Goal: Task Accomplishment & Management: Use online tool/utility

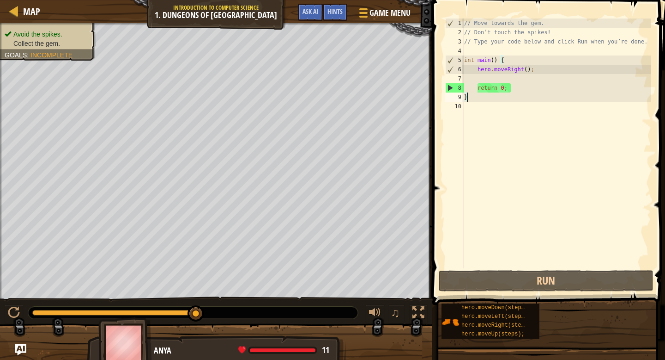
click at [504, 79] on div "// Move towards the gem. // Don’t touch the spikes! // Type your code below and…" at bounding box center [557, 152] width 189 height 268
type textarea "h"
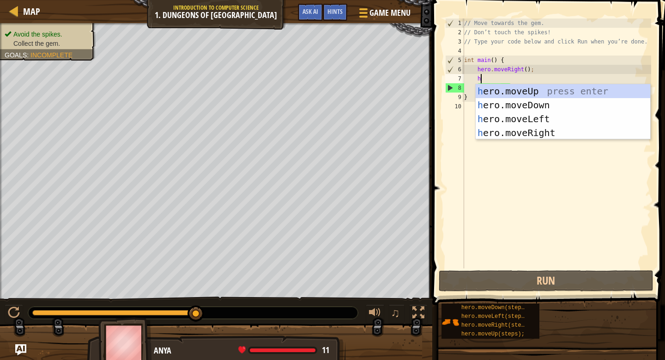
scroll to position [4, 1]
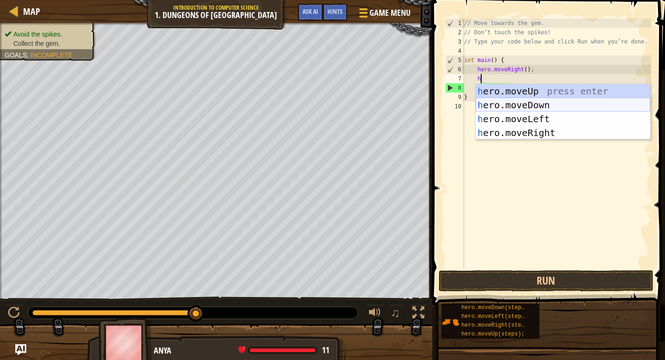
click at [517, 105] on div "h ero.moveUp press enter h ero.moveDown press enter h ero.moveLeft press enter …" at bounding box center [563, 125] width 175 height 83
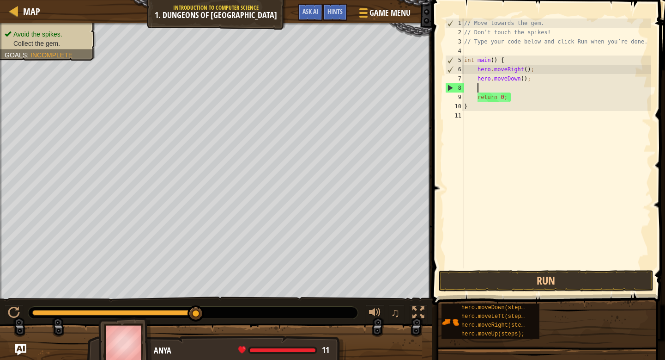
type textarea "h"
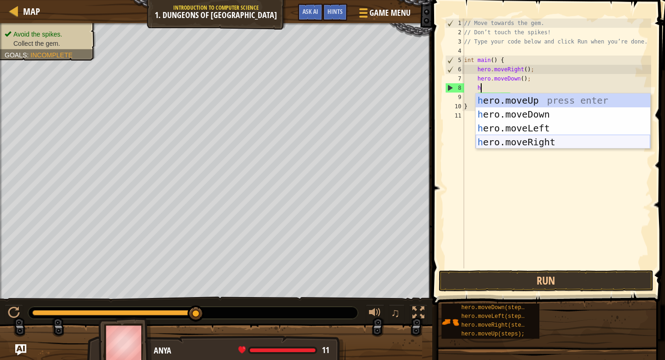
click at [510, 138] on div "h ero.moveUp press enter h ero.moveDown press enter h ero.moveLeft press enter …" at bounding box center [563, 134] width 175 height 83
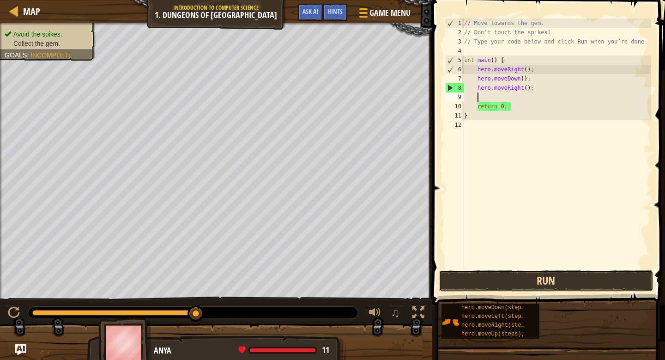
click at [610, 286] on button "Run" at bounding box center [546, 280] width 215 height 21
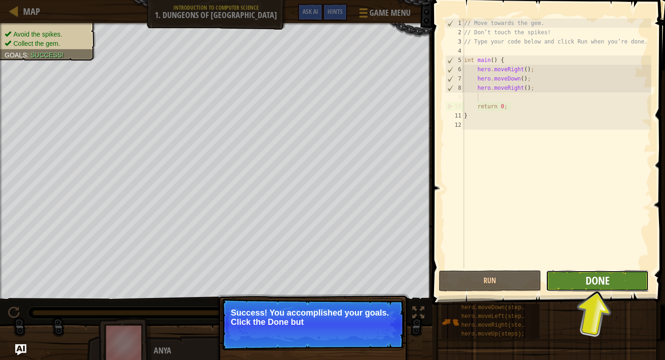
click at [599, 282] on span "Done" at bounding box center [598, 280] width 24 height 15
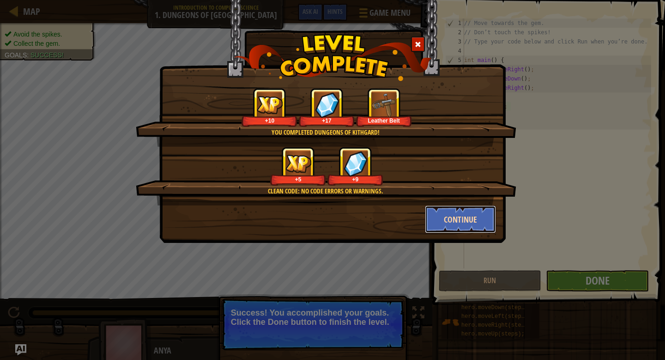
click at [465, 219] on button "Continue" at bounding box center [461, 219] width 72 height 28
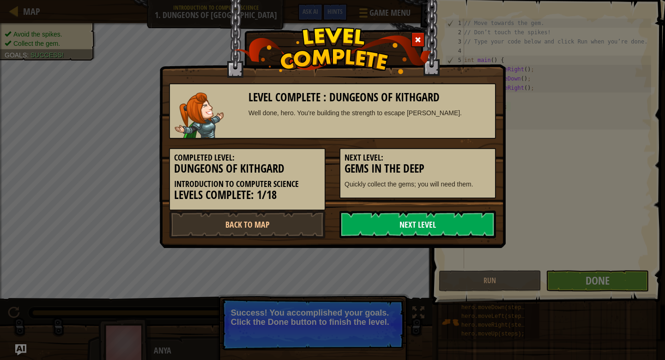
click at [458, 219] on link "Next Level" at bounding box center [418, 224] width 157 height 28
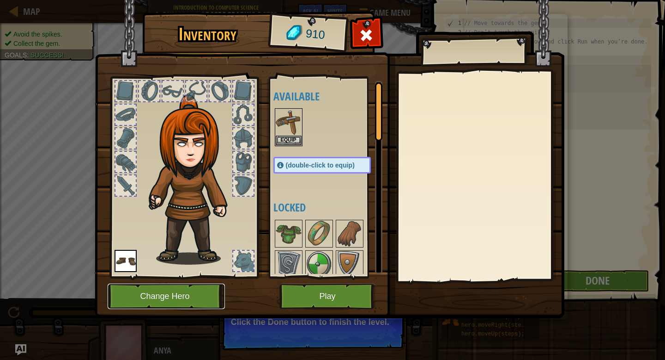
click at [153, 293] on button "Change Hero" at bounding box center [166, 295] width 117 height 25
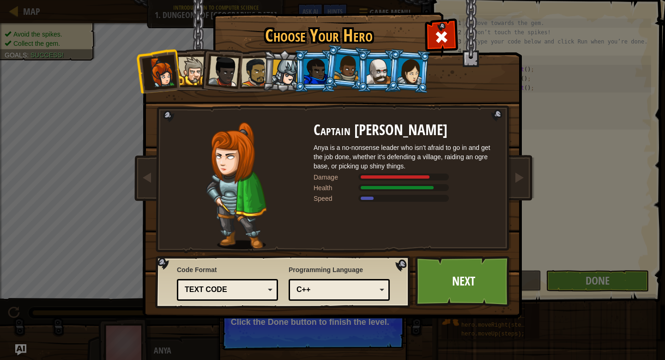
click at [252, 75] on div at bounding box center [255, 72] width 29 height 29
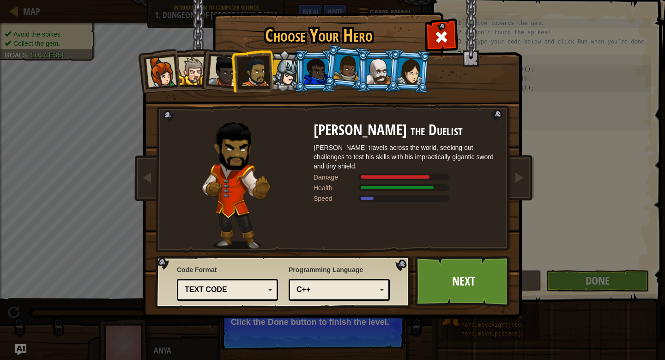
click at [204, 73] on li at bounding box center [220, 69] width 45 height 45
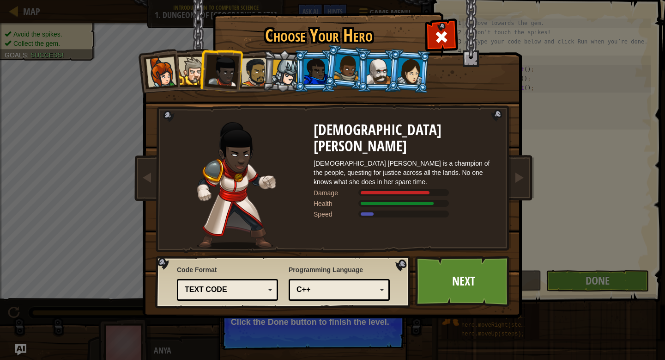
click at [222, 76] on div at bounding box center [223, 71] width 30 height 30
click at [248, 83] on div at bounding box center [255, 72] width 29 height 29
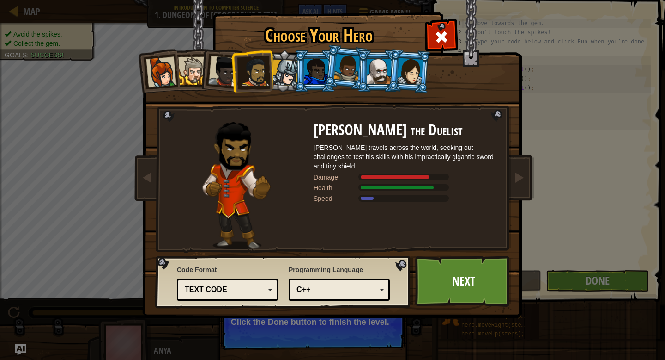
click at [310, 73] on div at bounding box center [316, 71] width 24 height 25
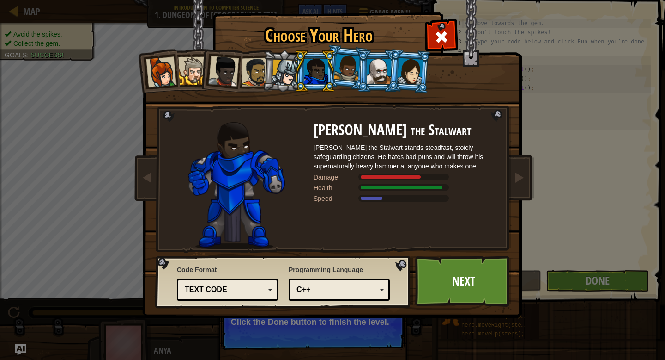
click at [292, 75] on div at bounding box center [285, 73] width 26 height 26
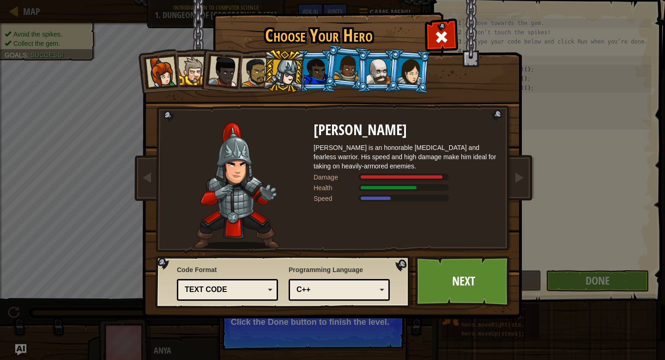
click at [313, 73] on div at bounding box center [316, 71] width 24 height 25
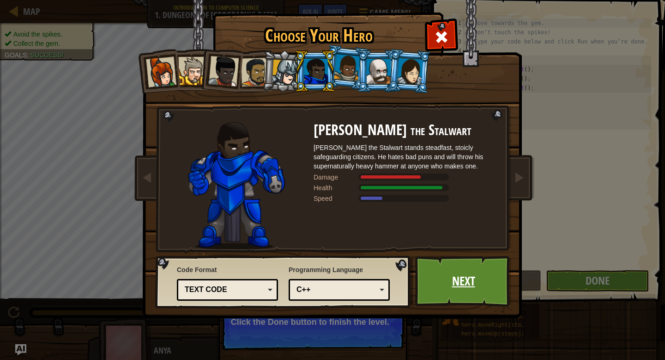
click at [456, 302] on link "Next" at bounding box center [463, 281] width 97 height 51
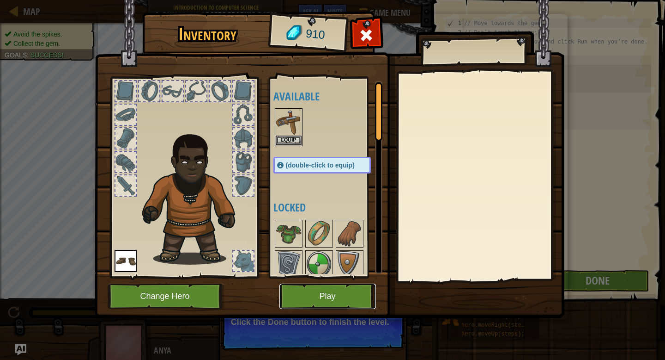
click at [344, 296] on button "Play" at bounding box center [328, 295] width 97 height 25
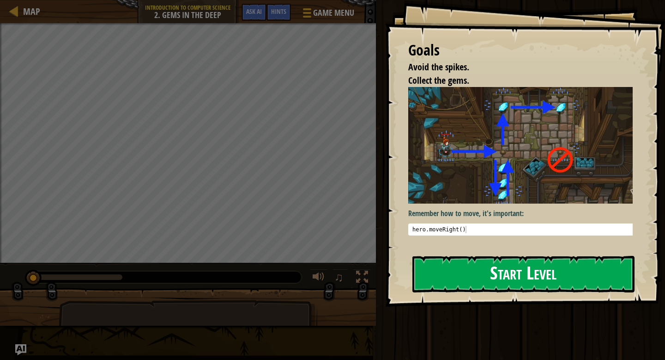
click at [456, 263] on button "Start Level" at bounding box center [524, 274] width 222 height 37
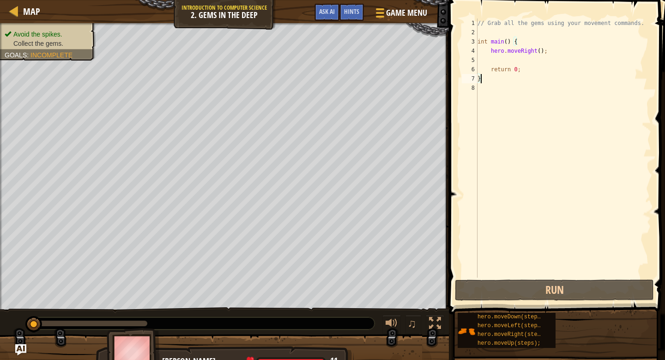
click at [504, 61] on div "// Grab all the gems using your movement commands. int main ( ) { hero . moveRi…" at bounding box center [564, 156] width 176 height 277
type textarea "h"
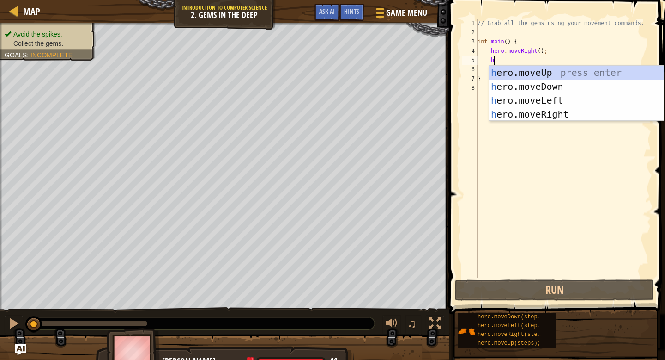
scroll to position [4, 1]
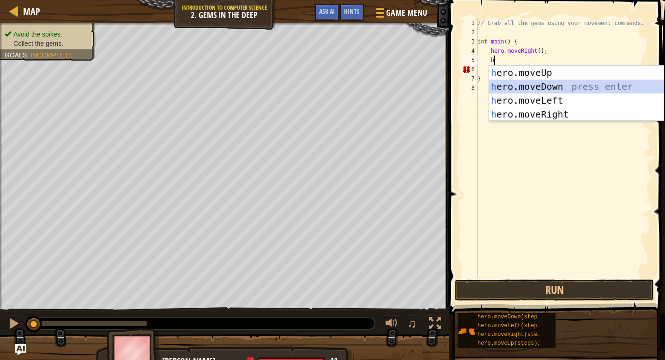
click at [564, 88] on div "h ero.moveUp press enter h ero.moveDown press enter h ero.moveLeft press enter …" at bounding box center [576, 107] width 175 height 83
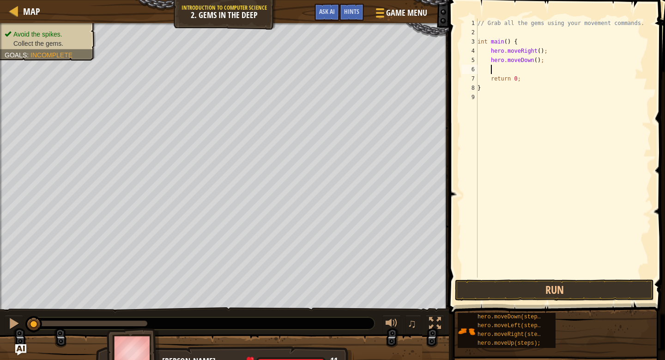
type textarea "h"
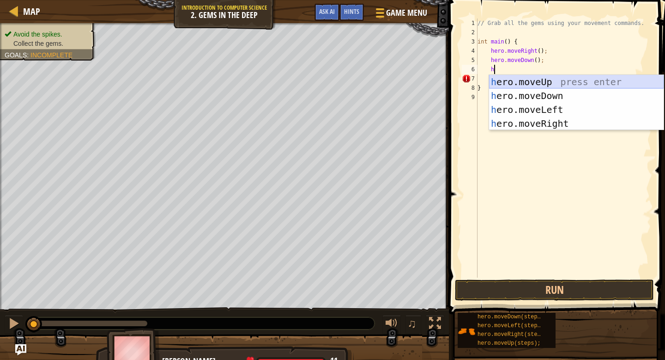
click at [515, 86] on div "h ero.moveUp press enter h ero.moveDown press enter h ero.moveLeft press enter …" at bounding box center [576, 116] width 175 height 83
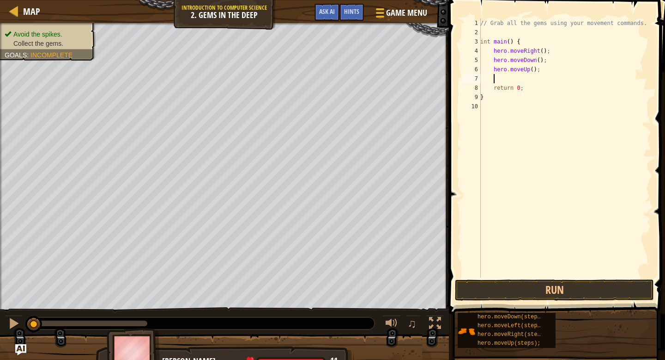
type textarea "h"
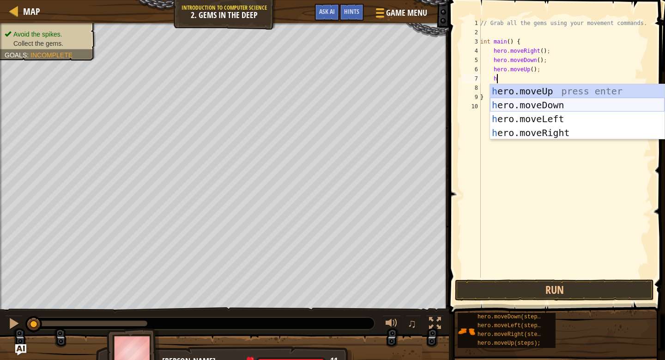
scroll to position [4, 1]
click at [541, 127] on div "h ero.moveUp press enter h ero.moveDown press enter h ero.moveLeft press enter …" at bounding box center [577, 125] width 175 height 83
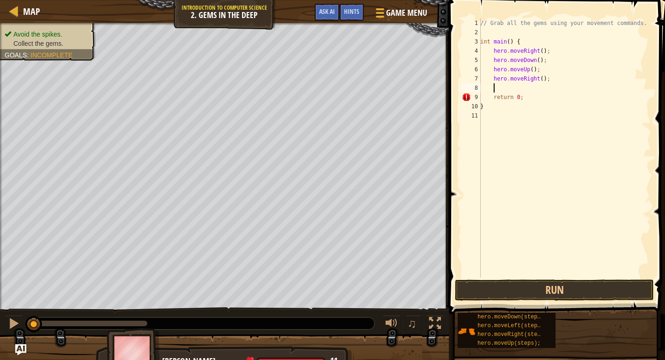
scroll to position [4, 0]
click at [500, 287] on button "Run" at bounding box center [554, 289] width 199 height 21
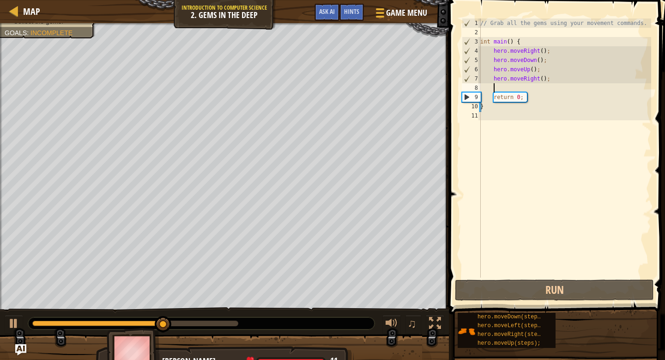
click at [512, 91] on div "// Grab all the gems using your movement commands. int main ( ) { hero . moveRi…" at bounding box center [565, 156] width 173 height 277
type textarea "h"
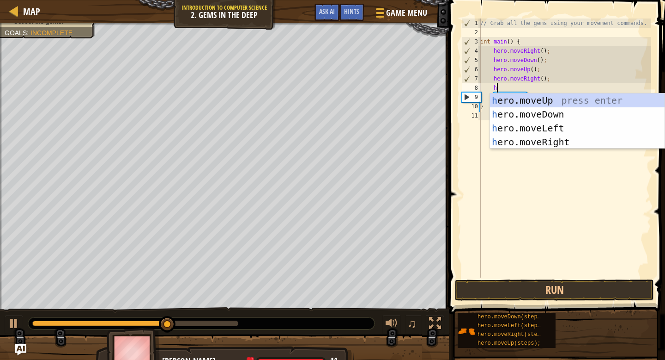
scroll to position [4, 1]
click at [505, 102] on div "h ero.moveUp press enter h ero.moveDown press enter h ero.moveLeft press enter …" at bounding box center [577, 134] width 175 height 83
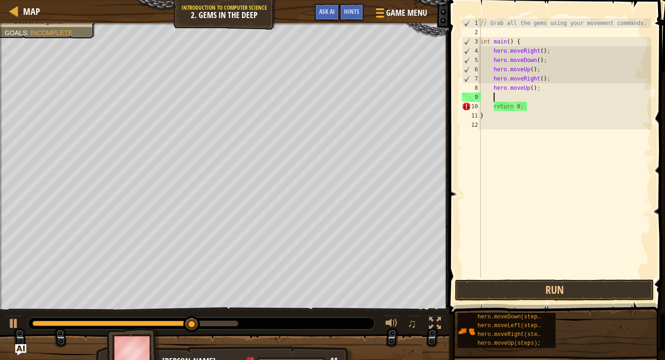
scroll to position [4, 0]
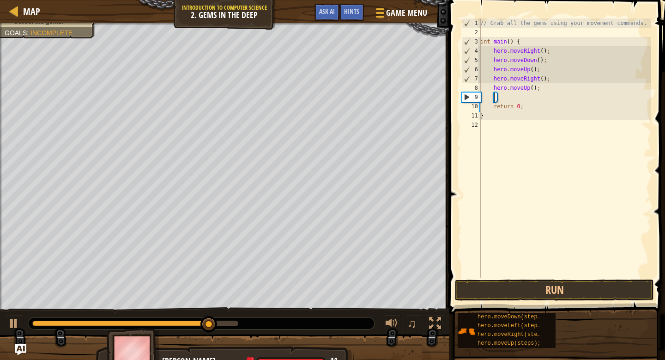
type textarea "h"
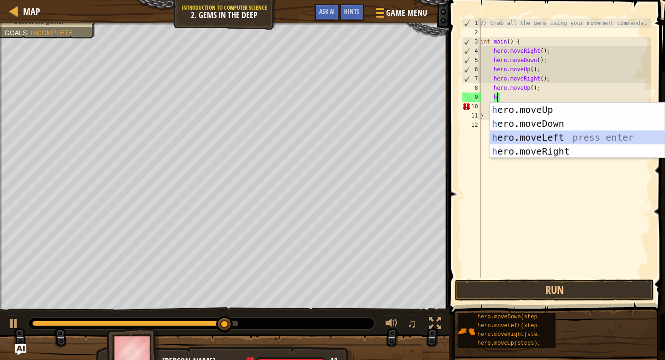
click at [505, 138] on div "h ero.moveUp press enter h ero.moveDown press enter h ero.moveLeft press enter …" at bounding box center [577, 144] width 175 height 83
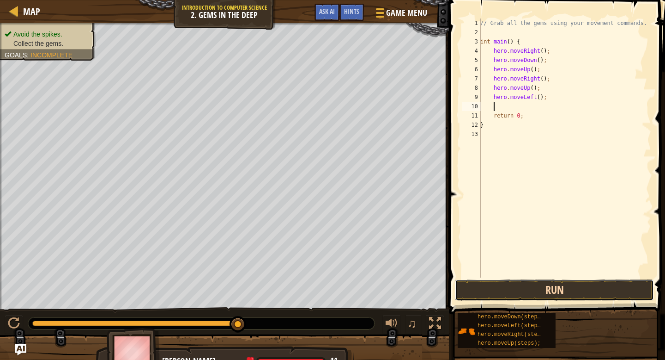
click at [483, 287] on button "Run" at bounding box center [554, 289] width 199 height 21
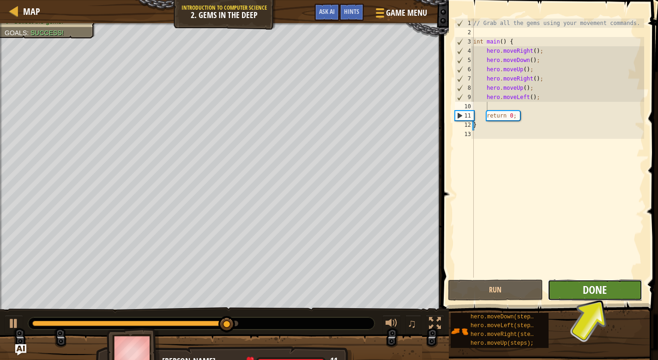
click at [586, 294] on button "Done" at bounding box center [595, 289] width 95 height 21
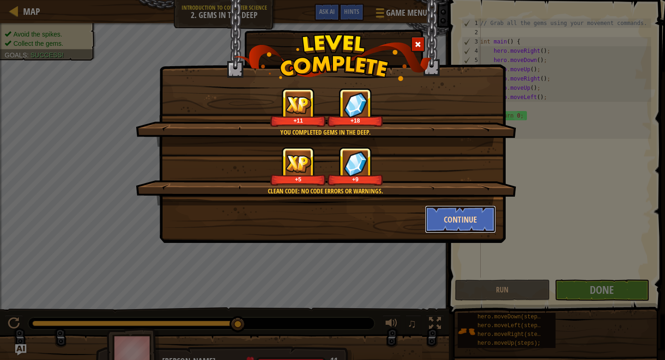
click at [457, 210] on button "Continue" at bounding box center [461, 219] width 72 height 28
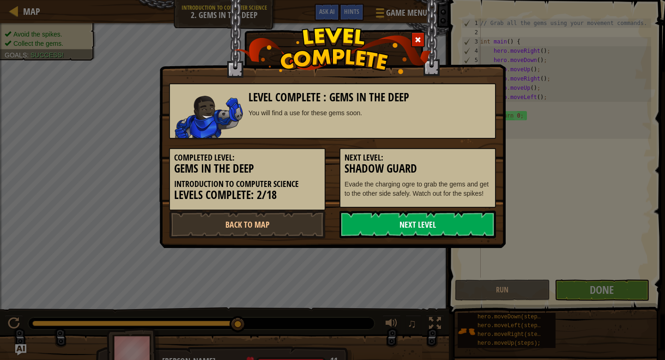
click at [433, 224] on link "Next Level" at bounding box center [418, 224] width 157 height 28
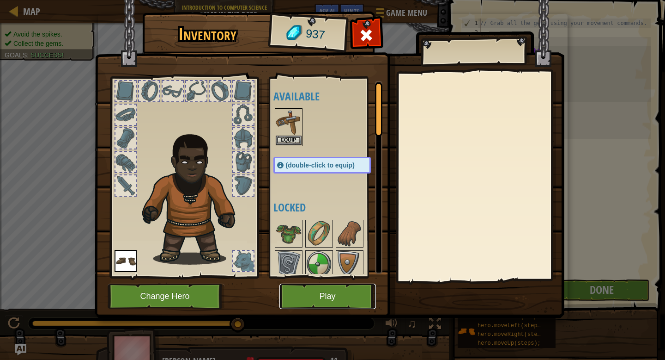
click at [344, 299] on button "Play" at bounding box center [328, 295] width 97 height 25
